Goal: Obtain resource: Obtain resource

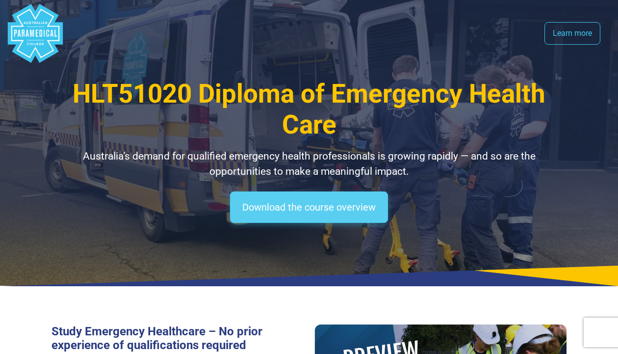
click at [254, 207] on link "Download the course overview" at bounding box center [309, 206] width 158 height 31
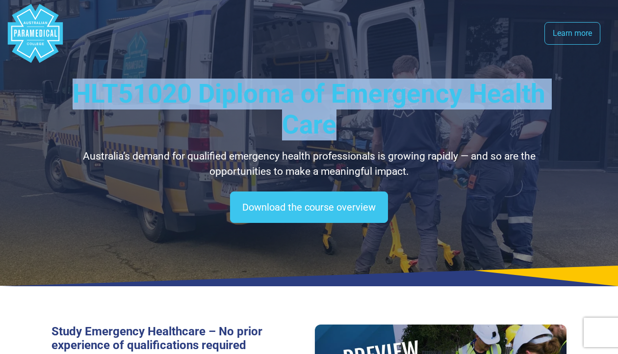
drag, startPoint x: 373, startPoint y: 118, endPoint x: 78, endPoint y: 88, distance: 296.9
click at [78, 88] on h1 "HLT51020 Diploma of Emergency Health Care" at bounding box center [310, 109] width 516 height 62
click at [78, 88] on span "HLT51020 Diploma of Emergency Health Care" at bounding box center [309, 108] width 473 height 61
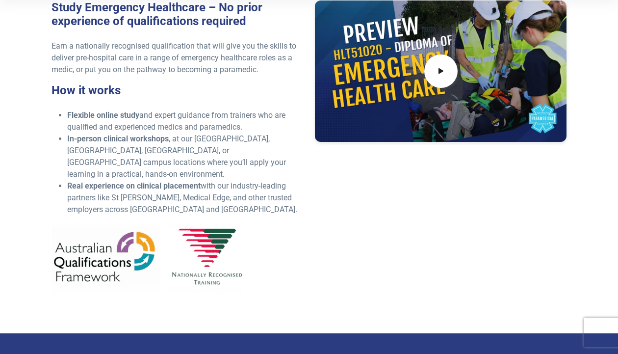
scroll to position [346, 0]
